Goal: Information Seeking & Learning: Learn about a topic

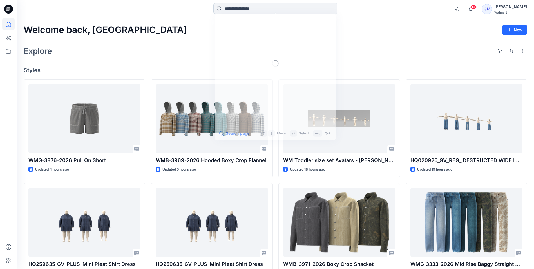
click at [250, 10] on input at bounding box center [275, 8] width 124 height 11
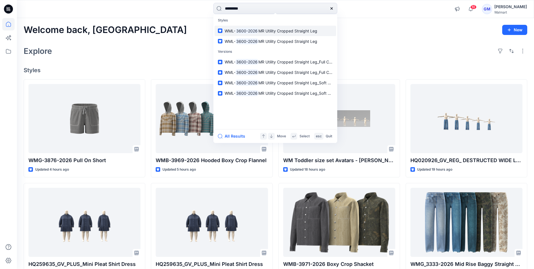
type input "*********"
click at [257, 33] on mark "3600-2026" at bounding box center [246, 31] width 23 height 6
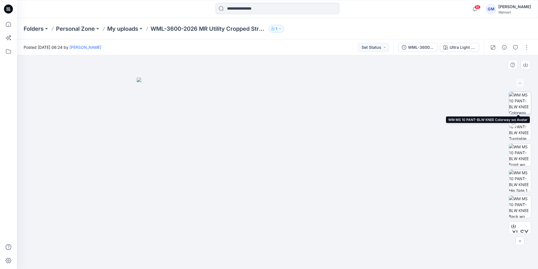
click at [520, 106] on img at bounding box center [520, 103] width 22 height 22
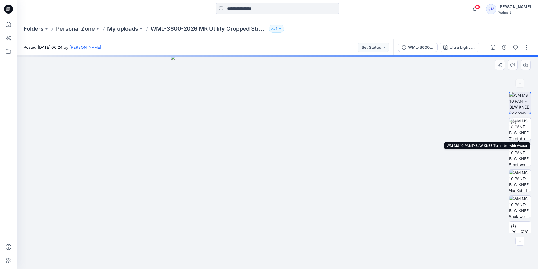
click at [525, 128] on img at bounding box center [520, 129] width 22 height 22
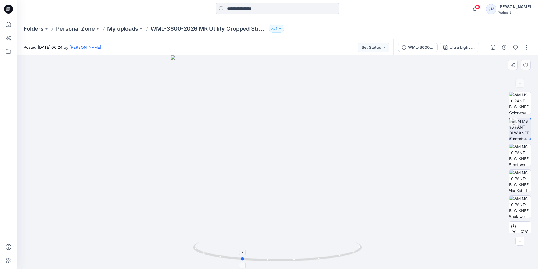
drag, startPoint x: 277, startPoint y: 260, endPoint x: 241, endPoint y: 261, distance: 36.1
click at [241, 261] on icon at bounding box center [278, 251] width 170 height 21
drag, startPoint x: 244, startPoint y: 261, endPoint x: 305, endPoint y: 264, distance: 60.3
click at [305, 264] on div at bounding box center [277, 255] width 169 height 28
